Goal: Information Seeking & Learning: Find specific fact

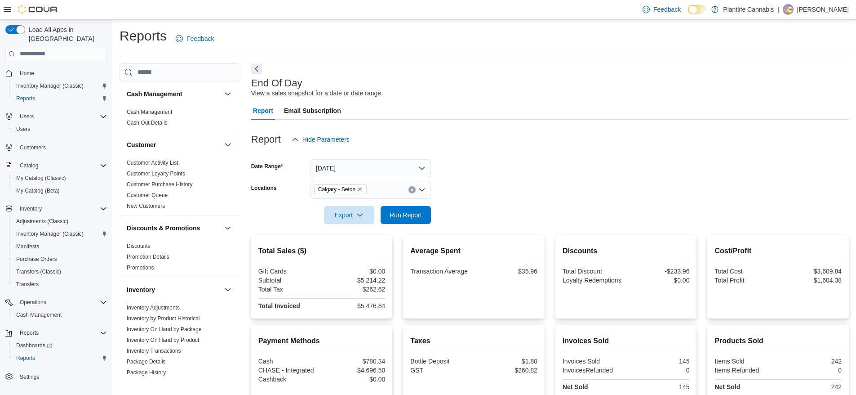
scroll to position [116, 0]
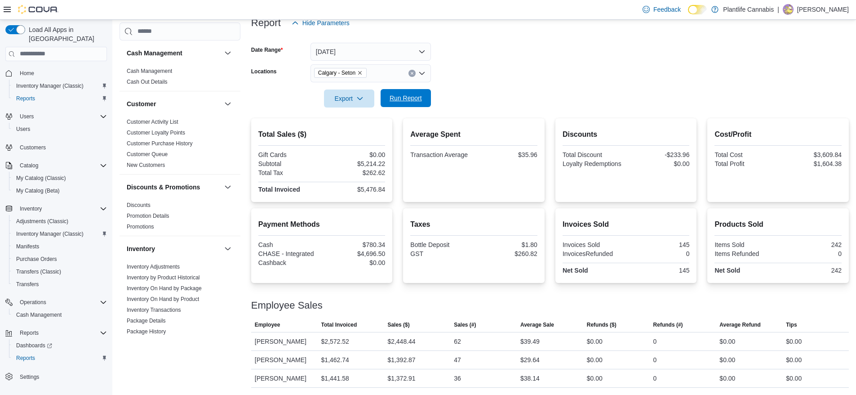
click at [406, 96] on span "Run Report" at bounding box center [406, 98] width 32 height 9
click at [413, 101] on span "Run Report" at bounding box center [406, 98] width 32 height 9
click at [359, 187] on div "$5,616.45" at bounding box center [355, 189] width 62 height 7
click at [380, 189] on div "$5,616.45" at bounding box center [355, 189] width 62 height 7
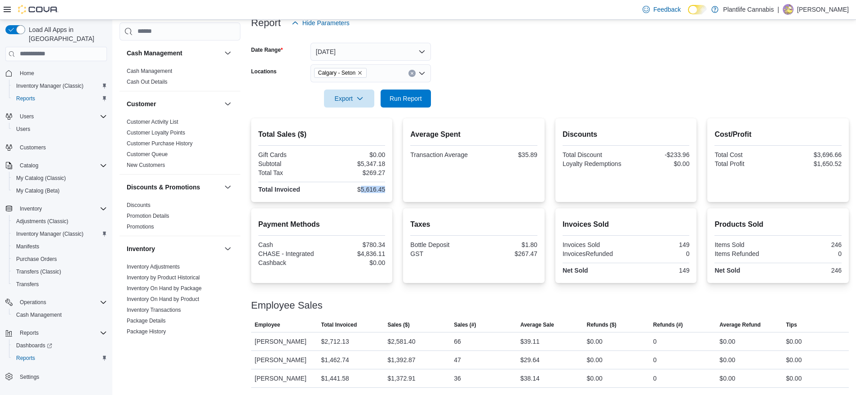
copy div "5,616.45"
click at [379, 252] on div "$4,836.11" at bounding box center [355, 253] width 62 height 7
copy div "4,836.11"
click at [373, 164] on div "$5,347.18" at bounding box center [355, 163] width 62 height 7
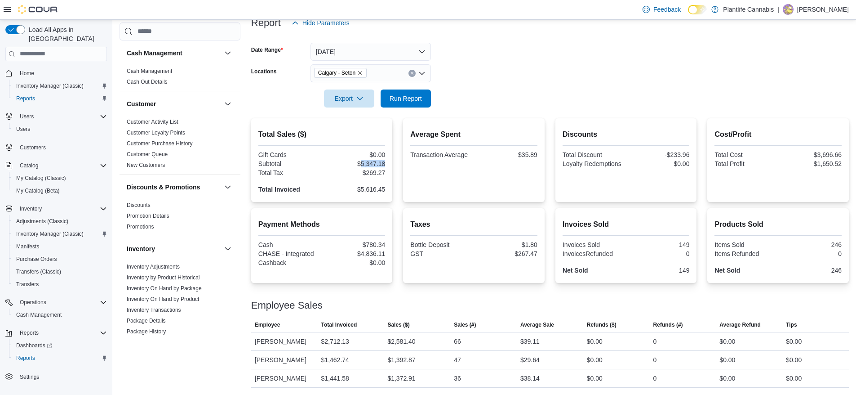
click at [373, 164] on div "$5,347.18" at bounding box center [355, 163] width 62 height 7
copy div "5,347.18"
click at [531, 154] on div "$35.89" at bounding box center [507, 154] width 62 height 7
copy div "35.89"
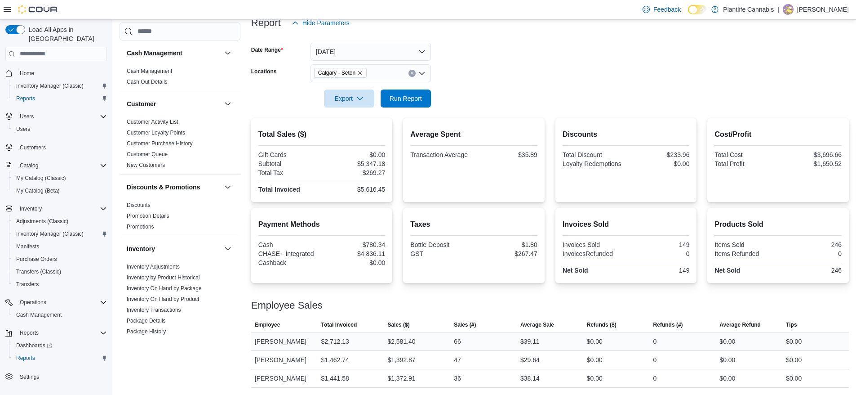
click at [401, 339] on div "$2,581.40" at bounding box center [402, 341] width 28 height 11
copy div "2,581.40"
click at [533, 339] on div "$39.11" at bounding box center [530, 341] width 19 height 11
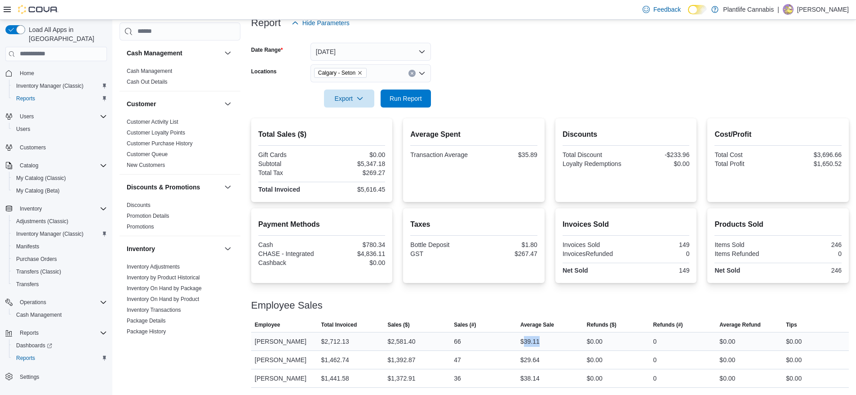
copy div "39.11"
click at [593, 164] on div "Loyalty Redemptions" at bounding box center [594, 163] width 62 height 7
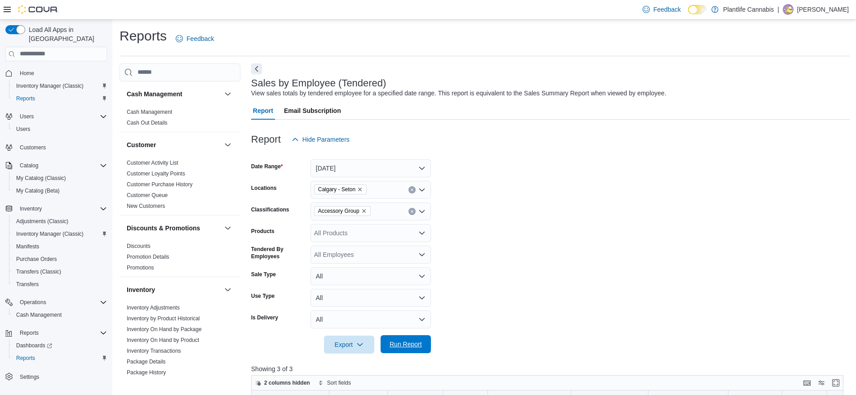
scroll to position [200, 0]
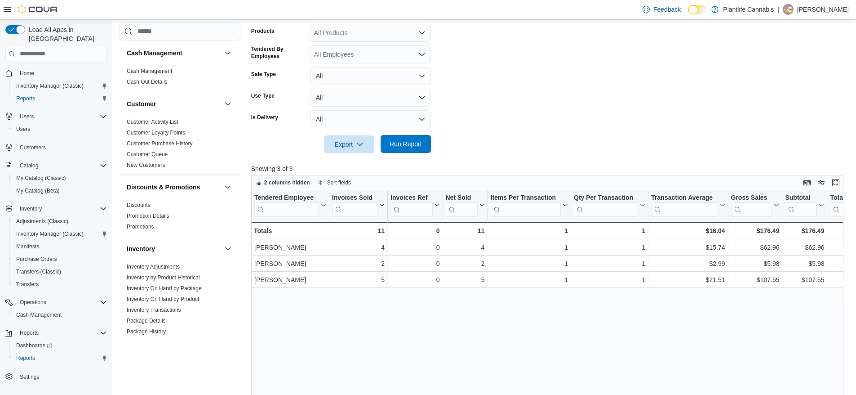
click at [410, 143] on span "Run Report" at bounding box center [406, 143] width 32 height 9
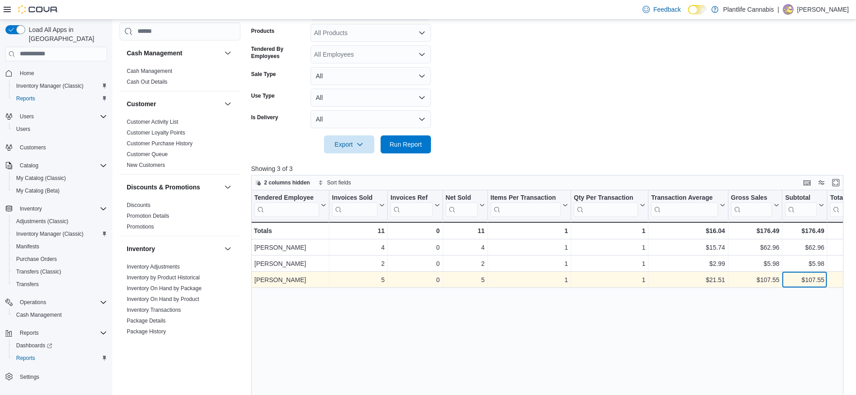
click at [822, 282] on div "$107.55" at bounding box center [804, 279] width 39 height 11
copy div "107.55"
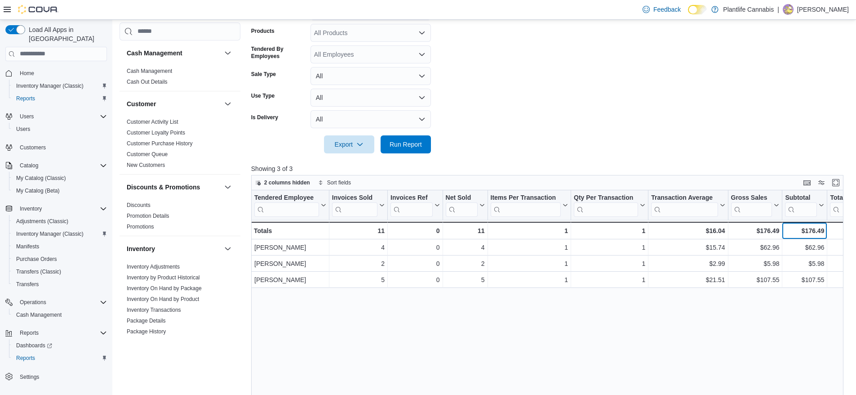
click at [814, 230] on div "$176.49" at bounding box center [804, 230] width 39 height 11
copy div "176.49"
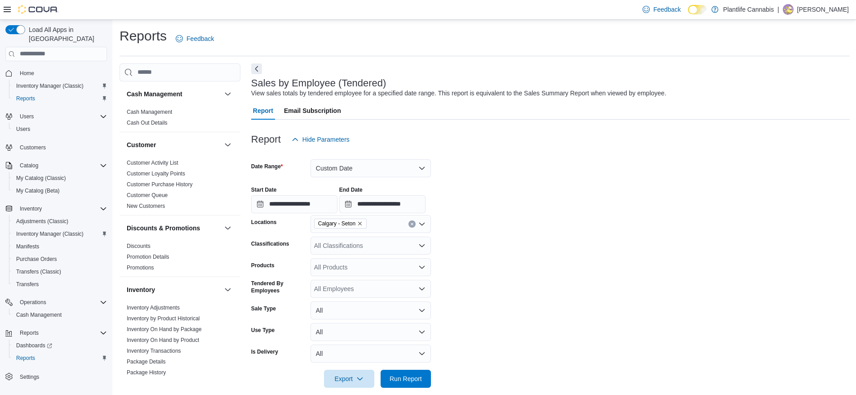
scroll to position [315, 0]
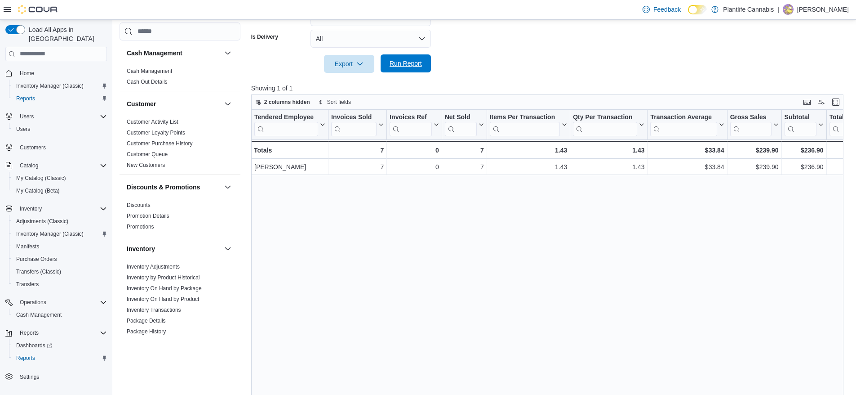
click at [409, 62] on span "Run Report" at bounding box center [406, 63] width 32 height 9
